Goal: Find contact information: Find contact information

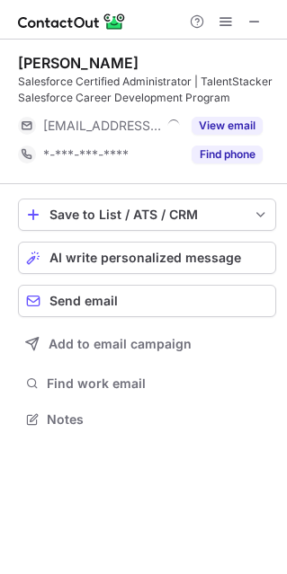
scroll to position [406, 287]
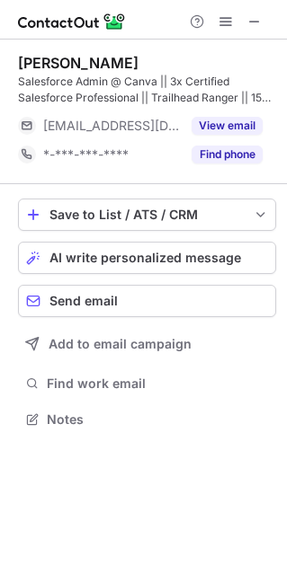
scroll to position [406, 287]
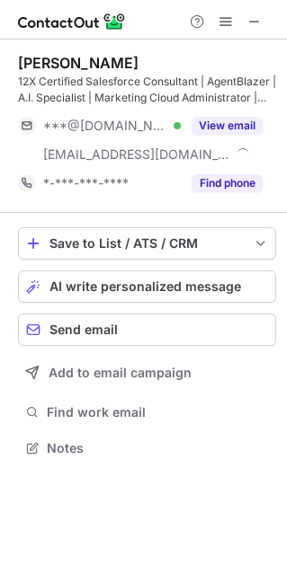
scroll to position [435, 287]
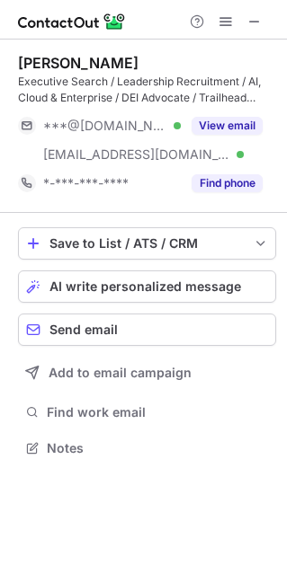
scroll to position [435, 287]
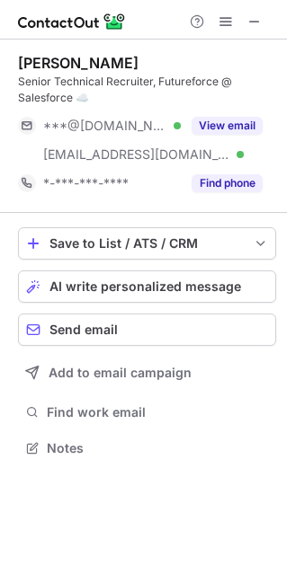
scroll to position [435, 287]
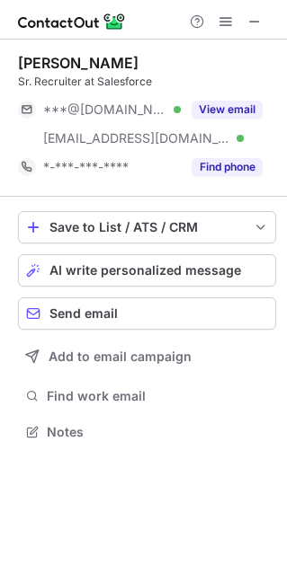
scroll to position [420, 287]
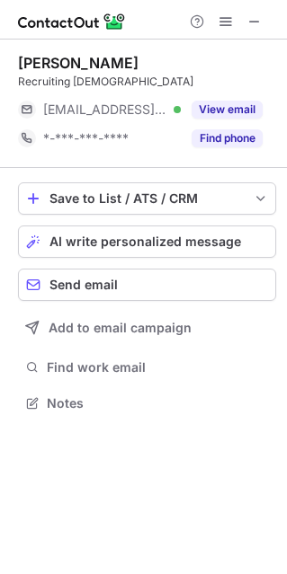
scroll to position [9, 8]
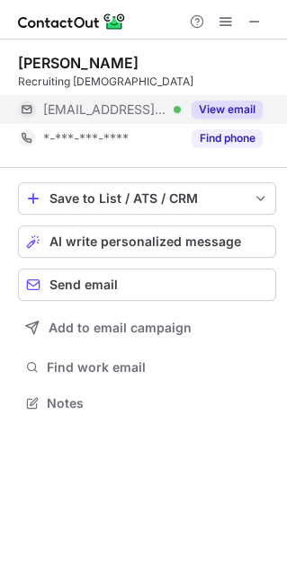
click at [220, 102] on button "View email" at bounding box center [226, 110] width 71 height 18
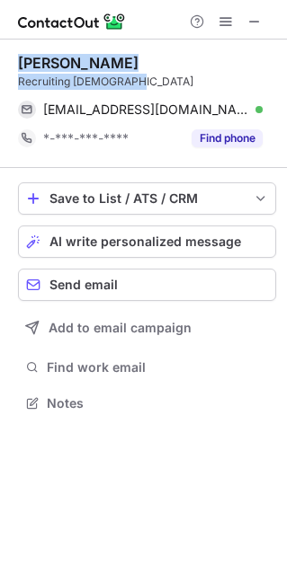
drag, startPoint x: 13, startPoint y: 52, endPoint x: 127, endPoint y: 73, distance: 115.1
click at [127, 73] on div "Divya Reddy Recruiting Evangelist divyareddy@salesforce.com Verified Send email…" at bounding box center [143, 235] width 287 height 391
copy div "Divya Reddy Recruiting Evangelist"
